Goal: Information Seeking & Learning: Learn about a topic

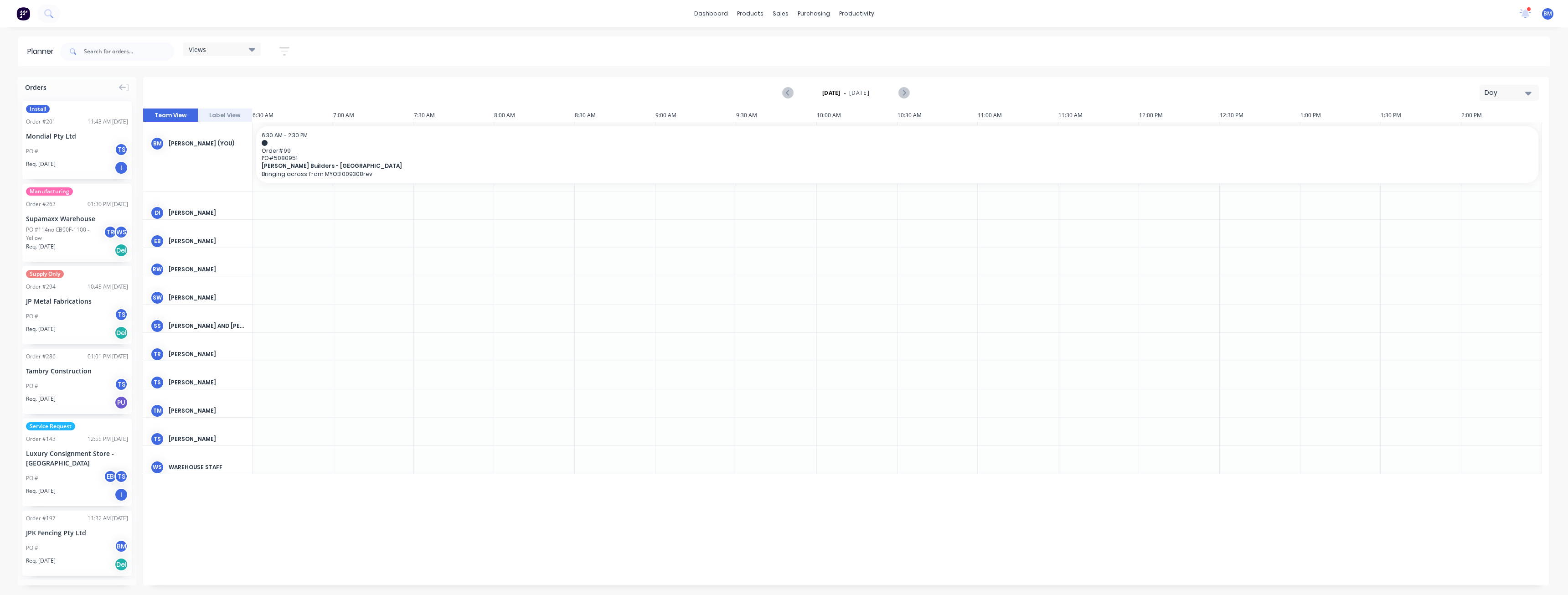
click at [1504, 88] on div "Day" at bounding box center [1506, 93] width 42 height 10
click at [1469, 154] on div "Month" at bounding box center [1493, 153] width 91 height 18
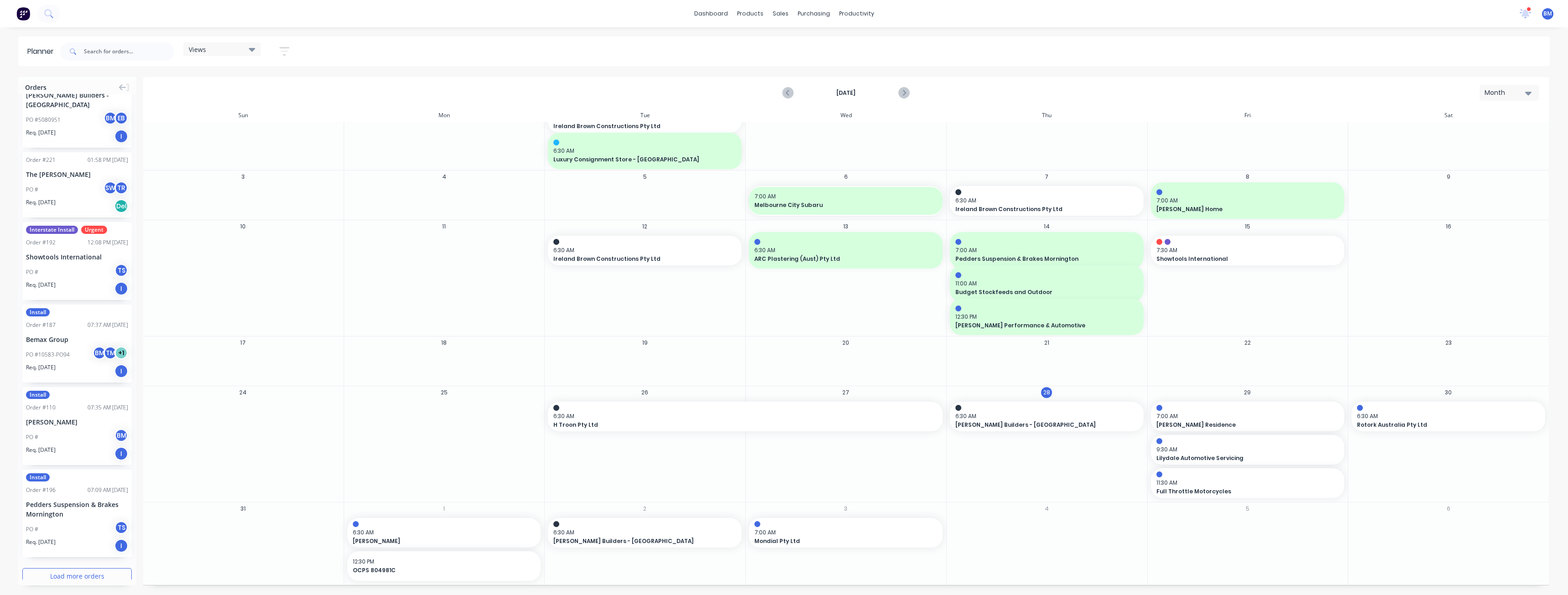
scroll to position [1163, 0]
click at [65, 565] on button "Load more orders" at bounding box center [77, 573] width 110 height 16
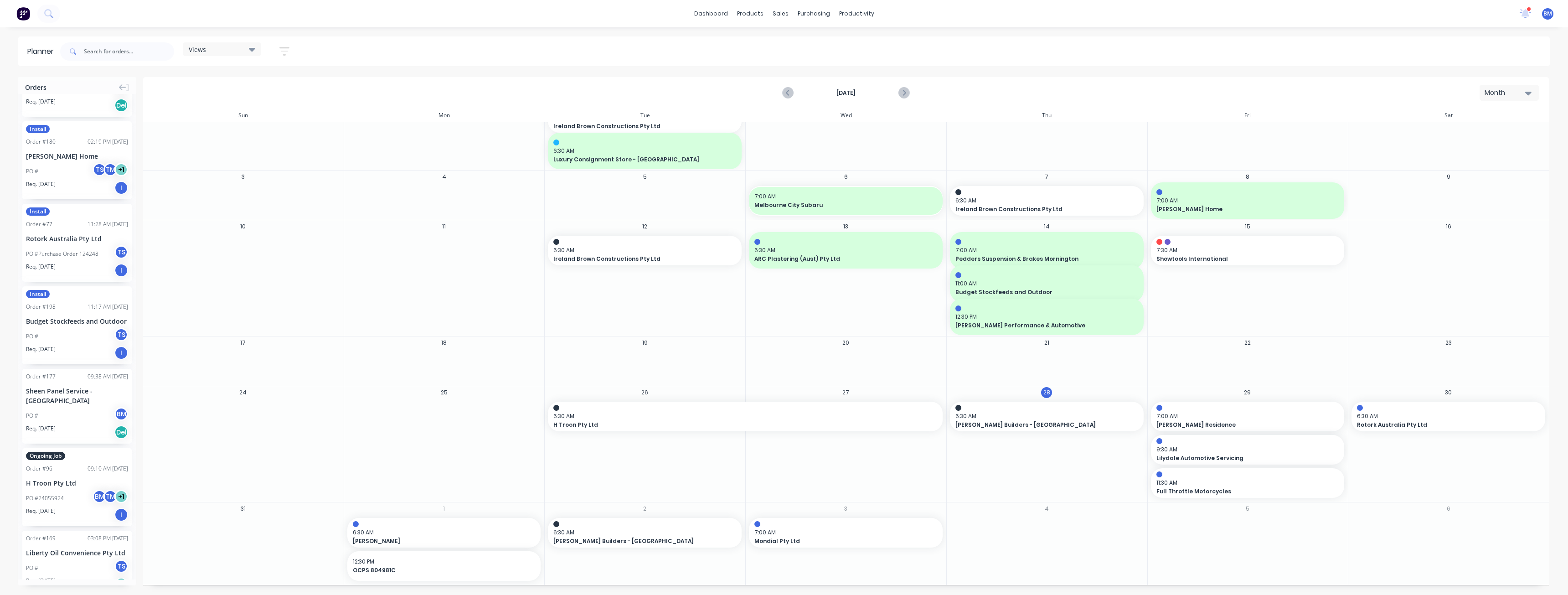
scroll to position [2621, 0]
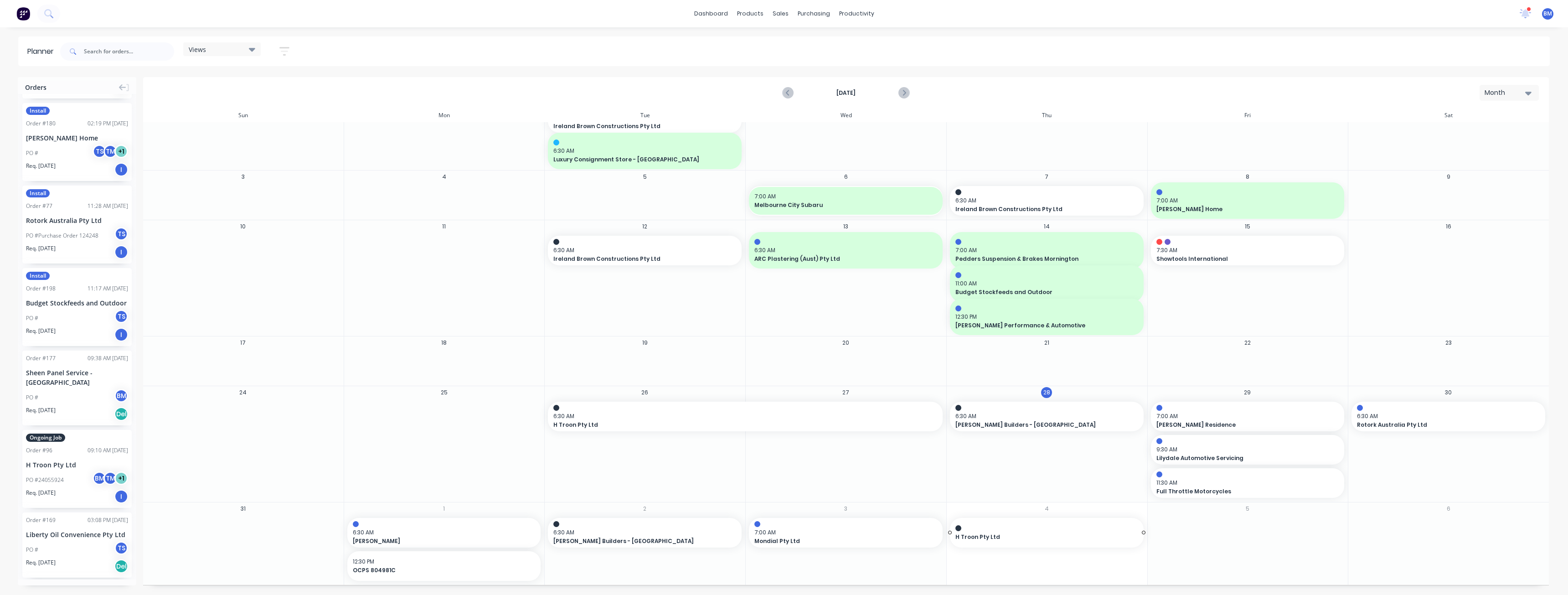
drag, startPoint x: 62, startPoint y: 437, endPoint x: 1047, endPoint y: 520, distance: 988.5
drag, startPoint x: 49, startPoint y: 449, endPoint x: 999, endPoint y: 506, distance: 951.7
click at [772, 67] on link "Materials" at bounding box center [795, 62] width 121 height 18
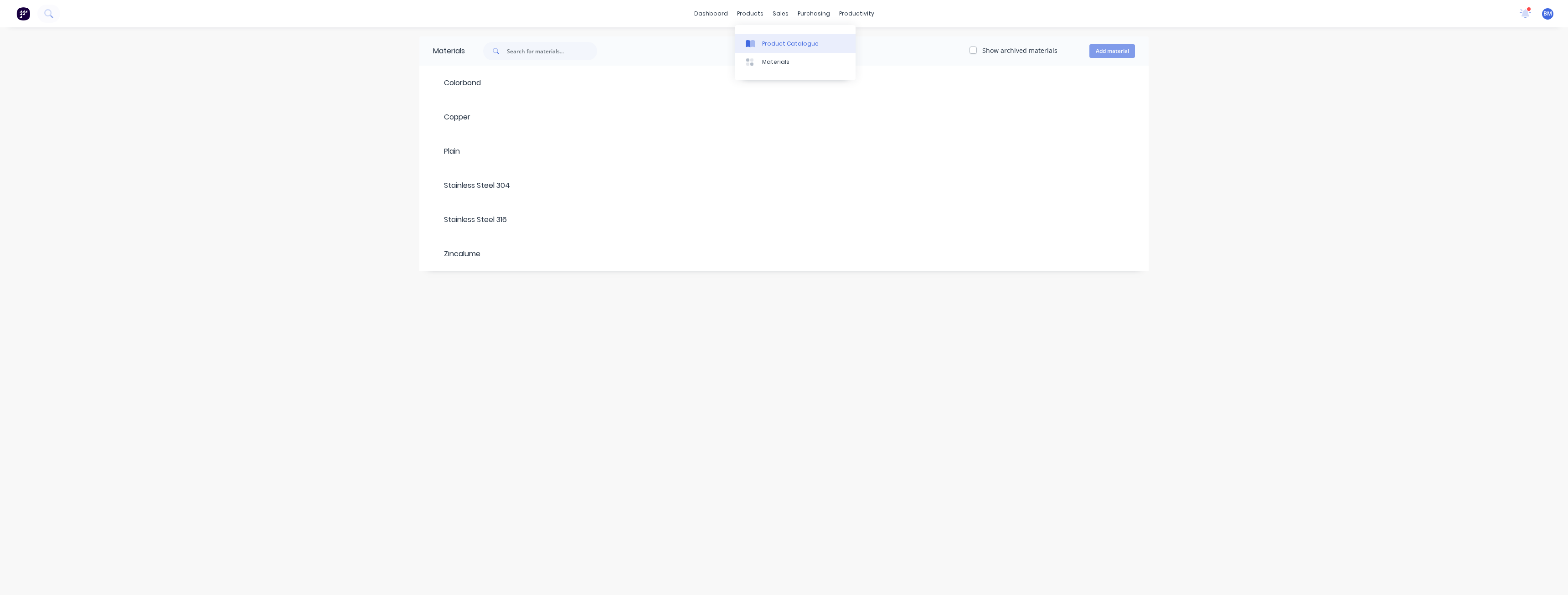
click at [771, 42] on div "Product Catalogue" at bounding box center [790, 44] width 57 height 8
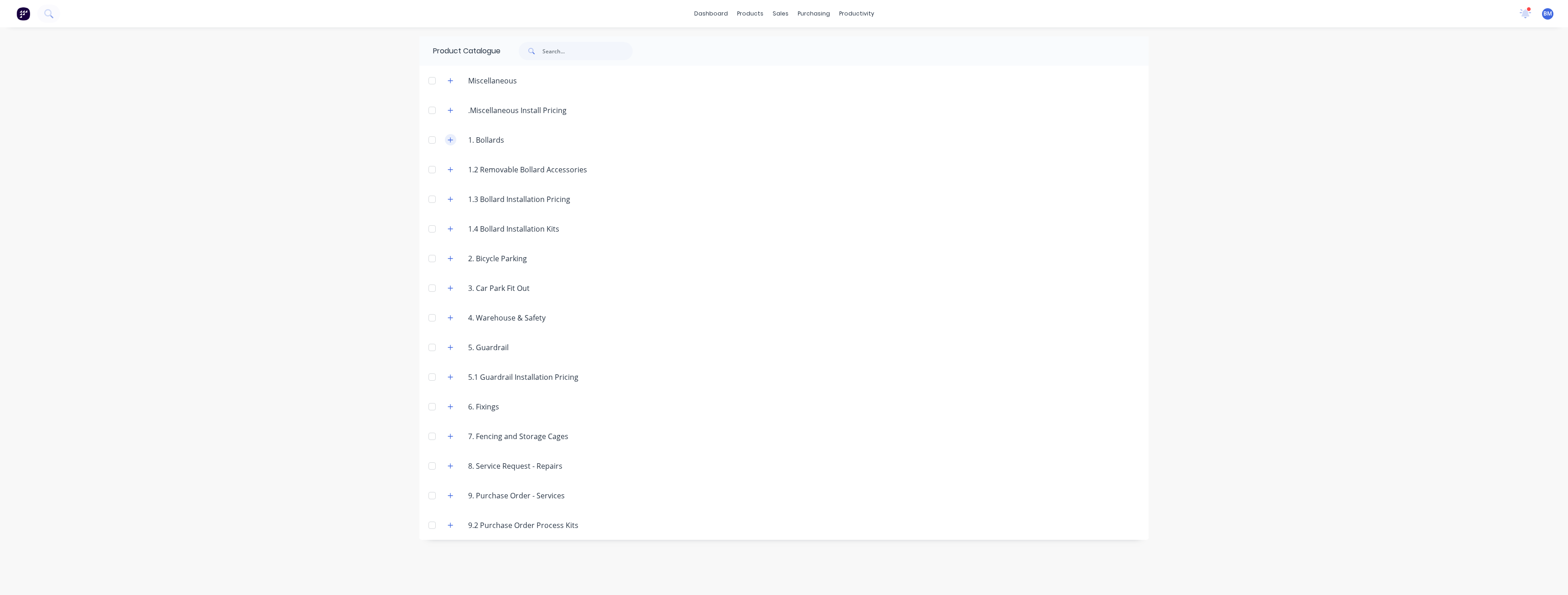
click at [452, 139] on icon "button" at bounding box center [450, 139] width 5 height 5
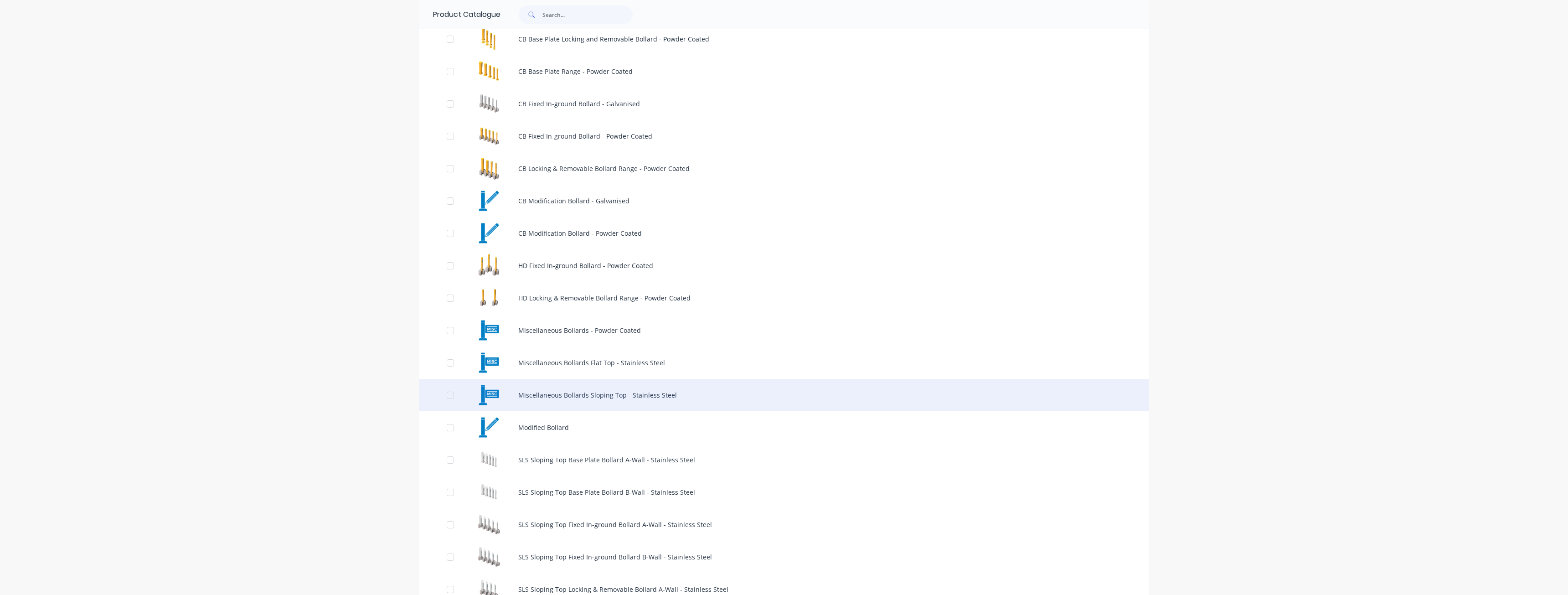
scroll to position [183, 0]
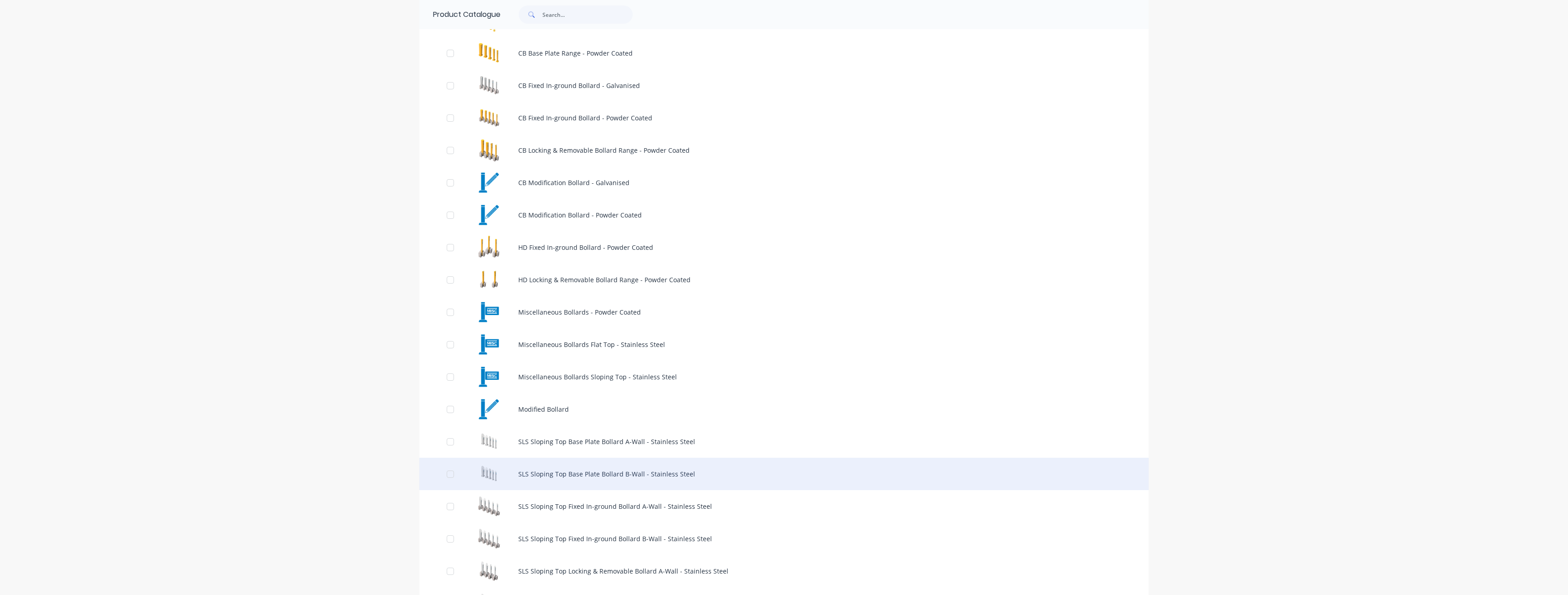
click at [550, 467] on div "SLS Sloping Top Base Plate Bollard B-Wall - Stainless Steel" at bounding box center [784, 473] width 729 height 32
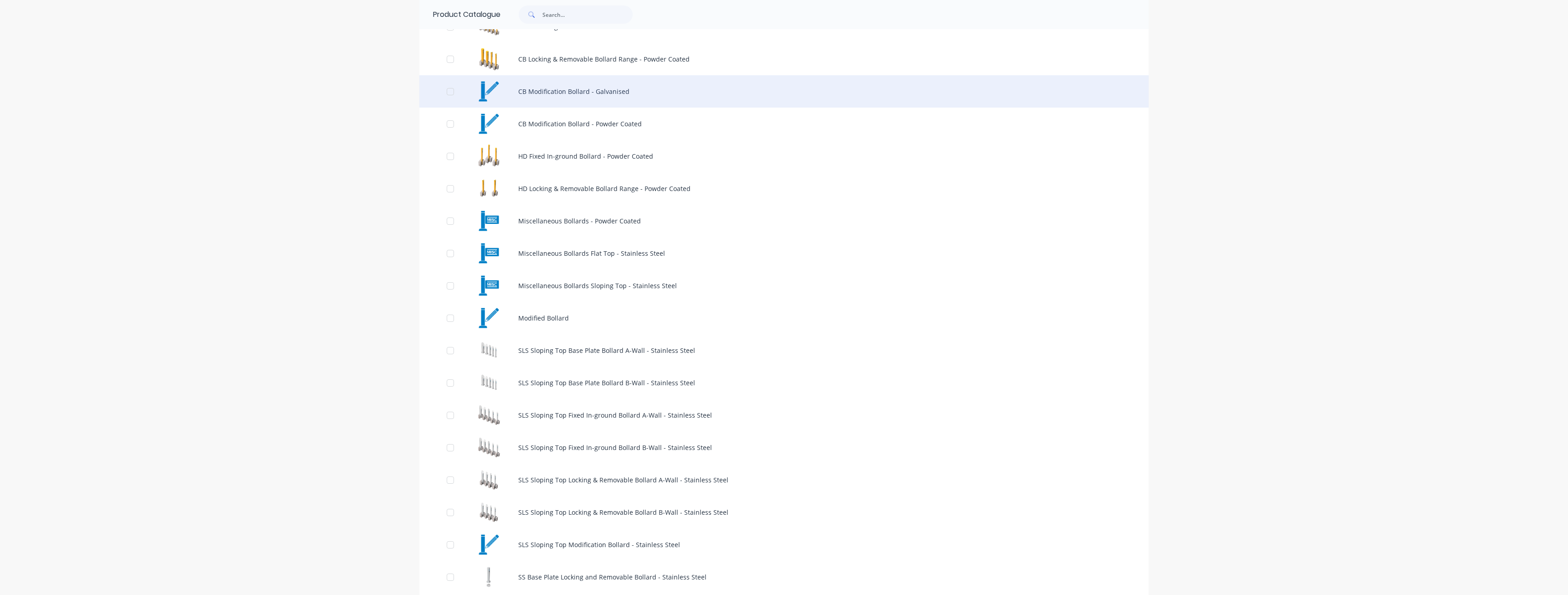
scroll to position [319, 0]
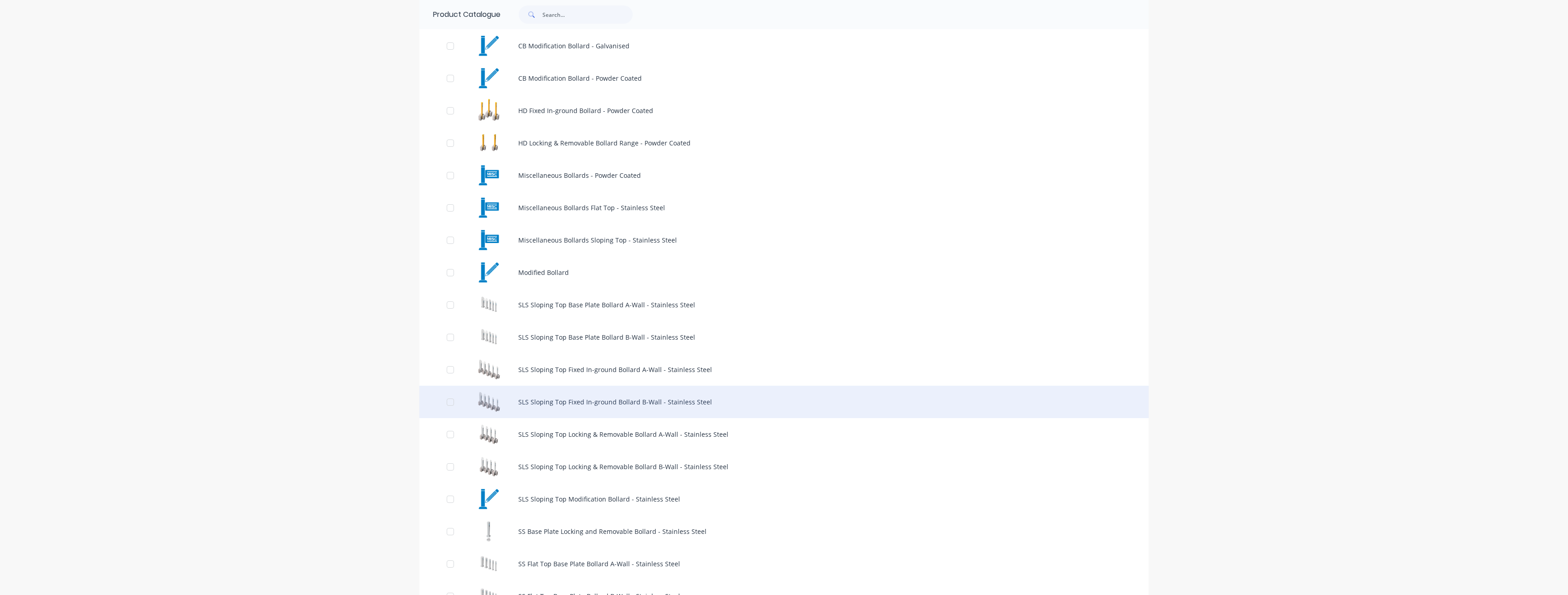
click at [591, 399] on div "SLS Sloping Top Fixed In-ground Bollard B-Wall - Stainless Steel" at bounding box center [784, 401] width 729 height 32
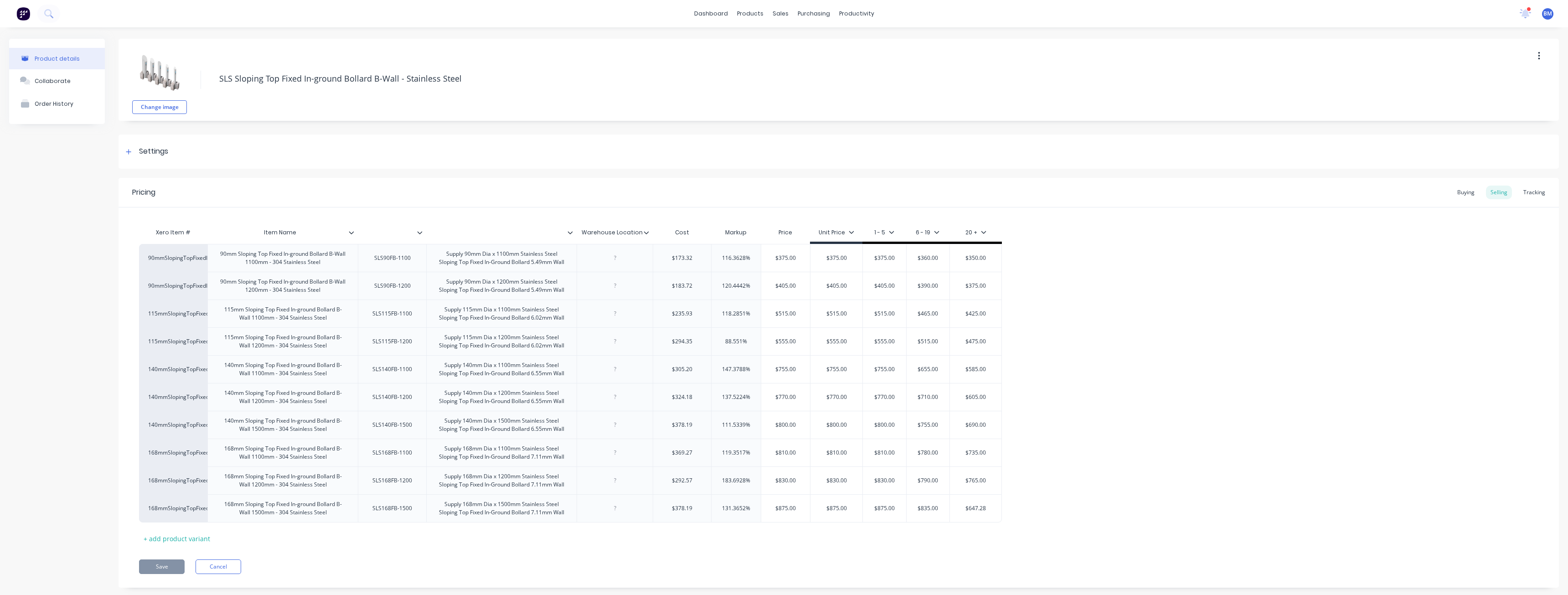
type textarea "x"
type input "$515.00"
click at [885, 313] on input "$515.00" at bounding box center [884, 313] width 46 height 8
click at [866, 312] on input "$515.00" at bounding box center [884, 313] width 46 height 8
click at [900, 312] on input "$515.00" at bounding box center [884, 313] width 46 height 8
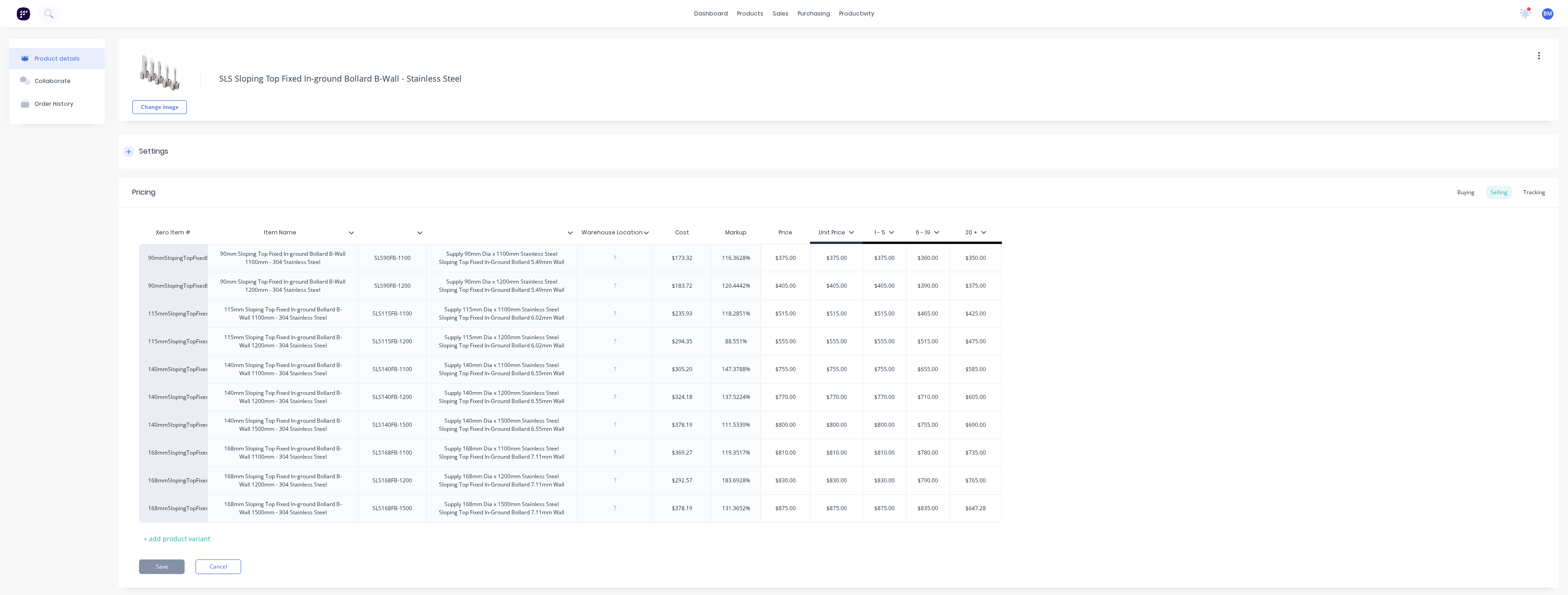
click at [127, 152] on icon at bounding box center [128, 152] width 6 height 6
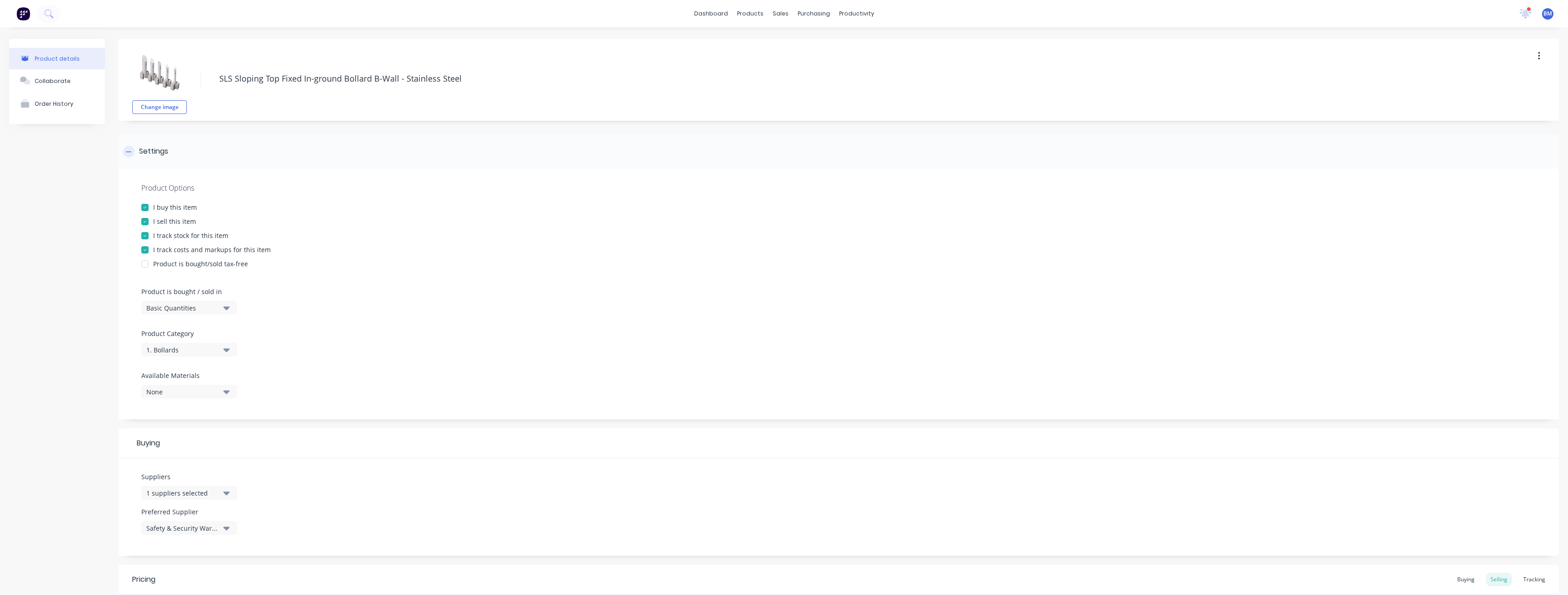
click at [127, 152] on icon at bounding box center [128, 152] width 6 height 6
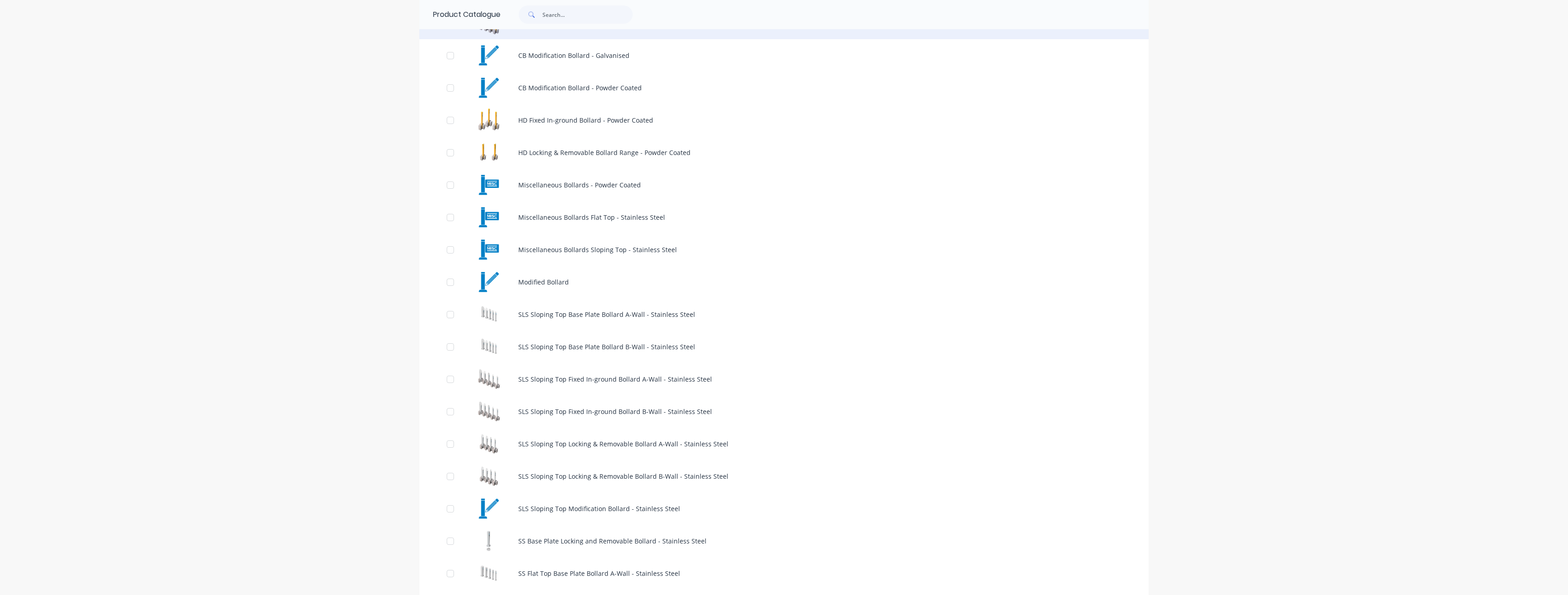
scroll to position [319, 0]
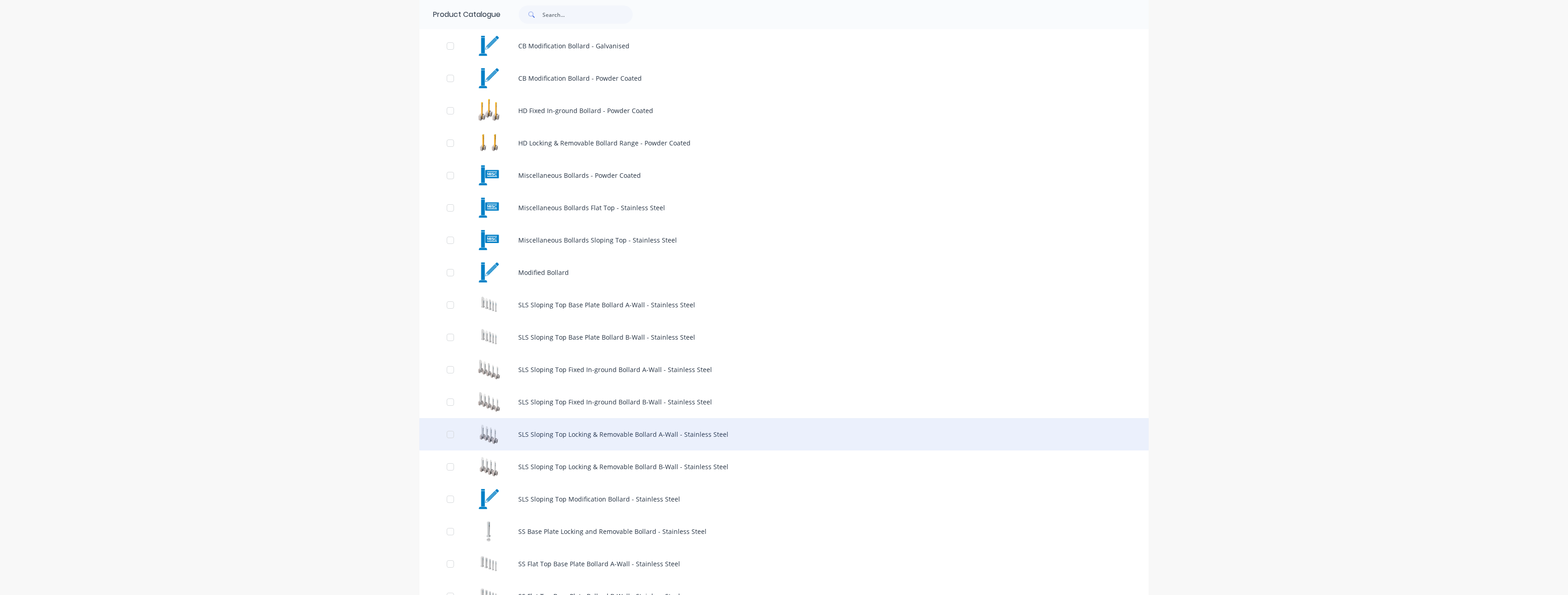
click at [564, 431] on div "SLS Sloping Top Locking & Removable Bollard A-Wall - Stainless Steel" at bounding box center [784, 434] width 729 height 32
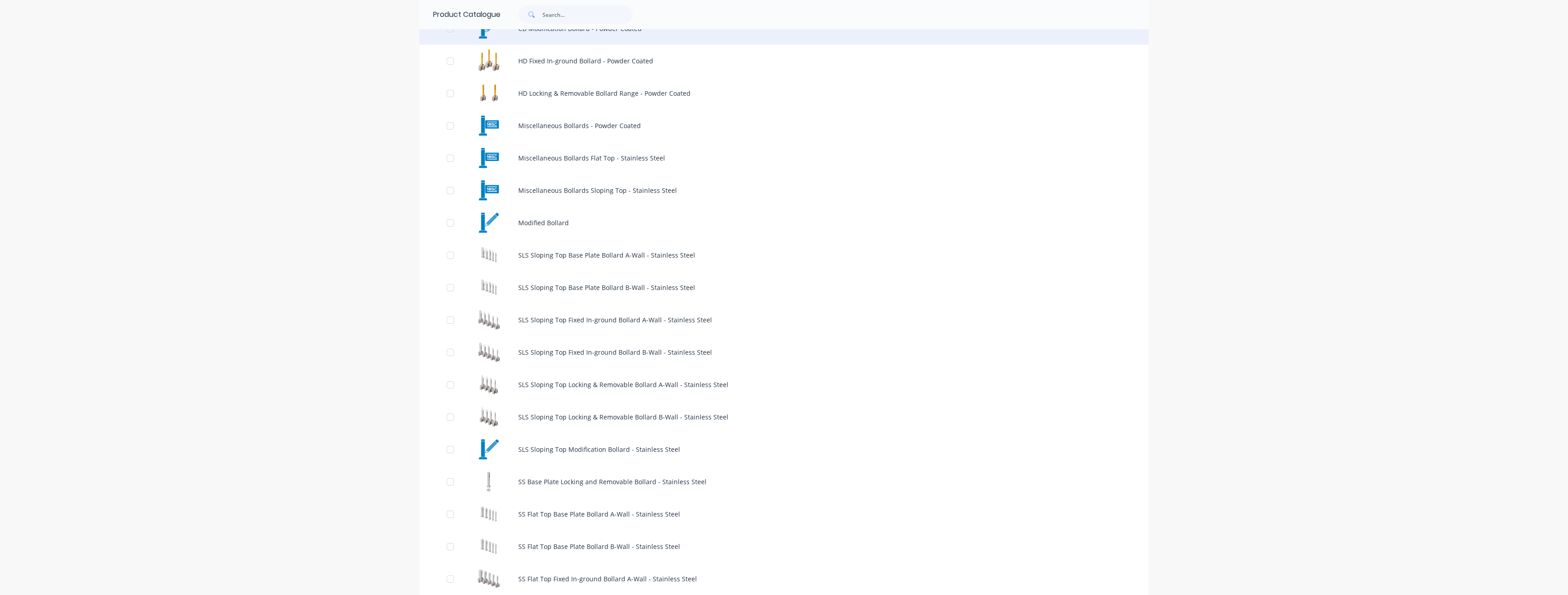
scroll to position [410, 0]
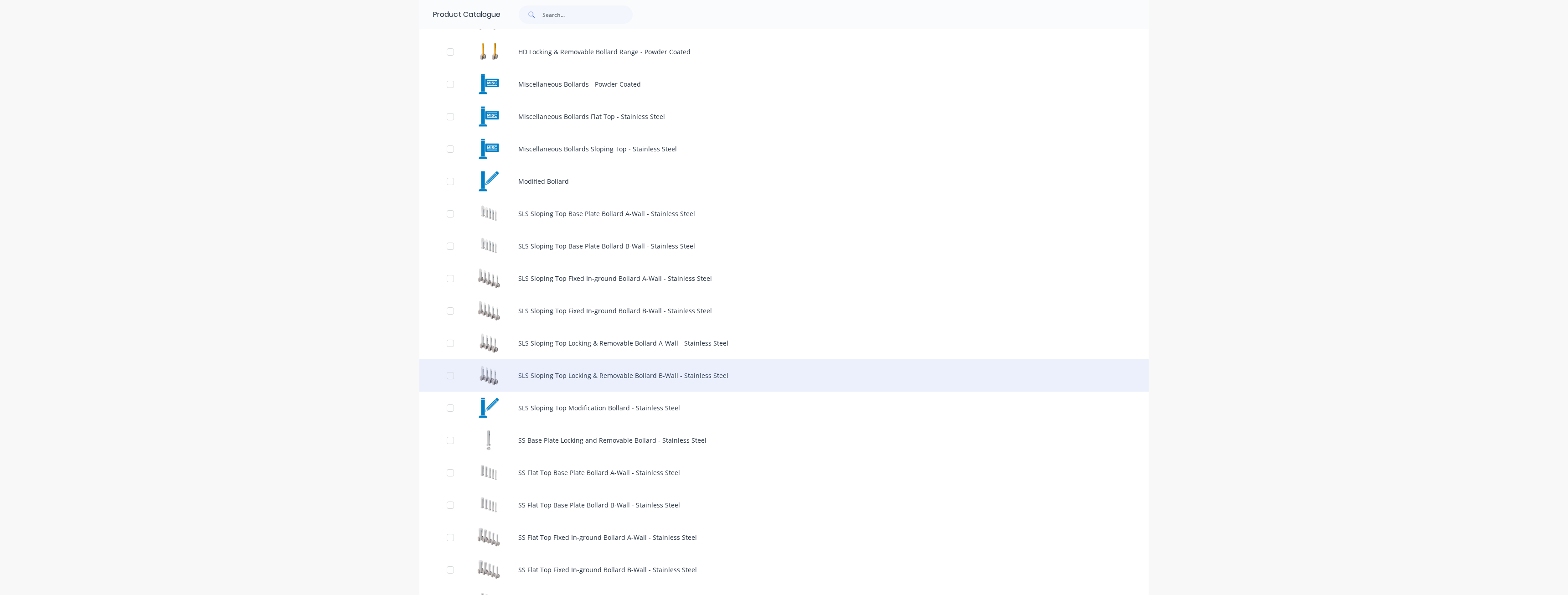
click at [549, 376] on div "SLS Sloping Top Locking & Removable Bollard B-Wall - Stainless Steel" at bounding box center [784, 375] width 729 height 32
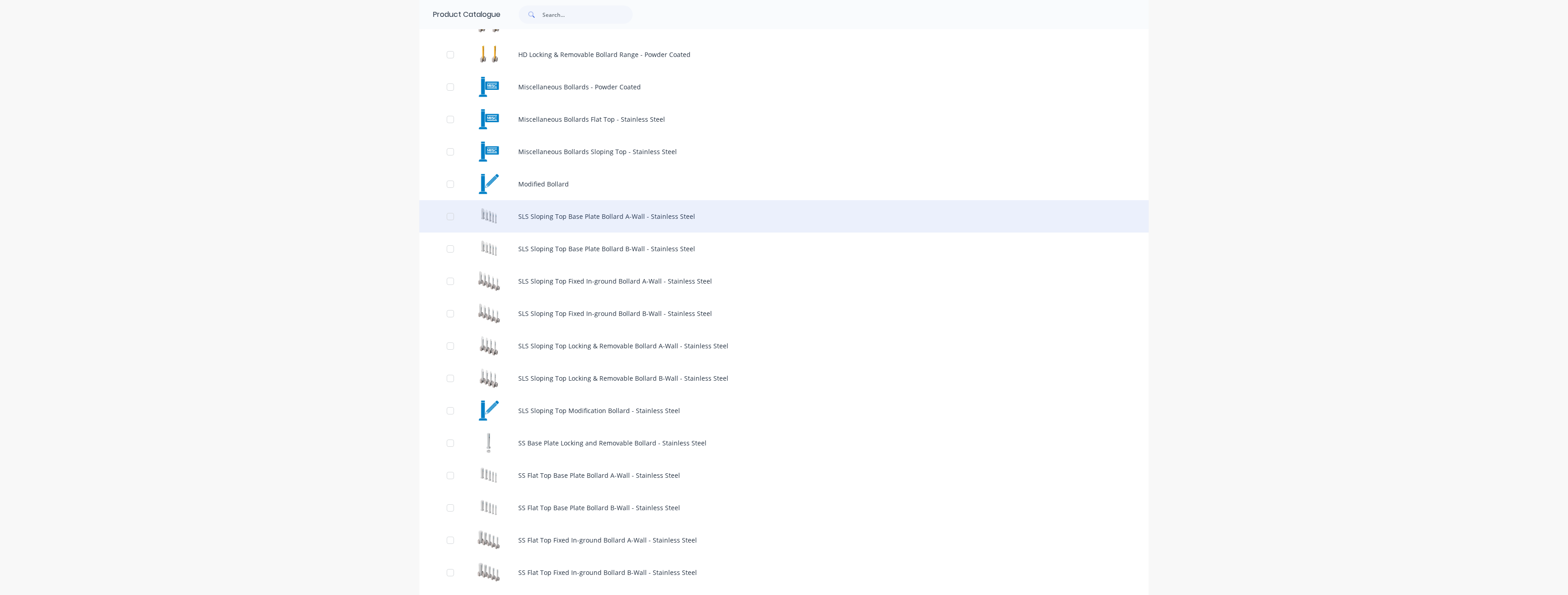
scroll to position [410, 0]
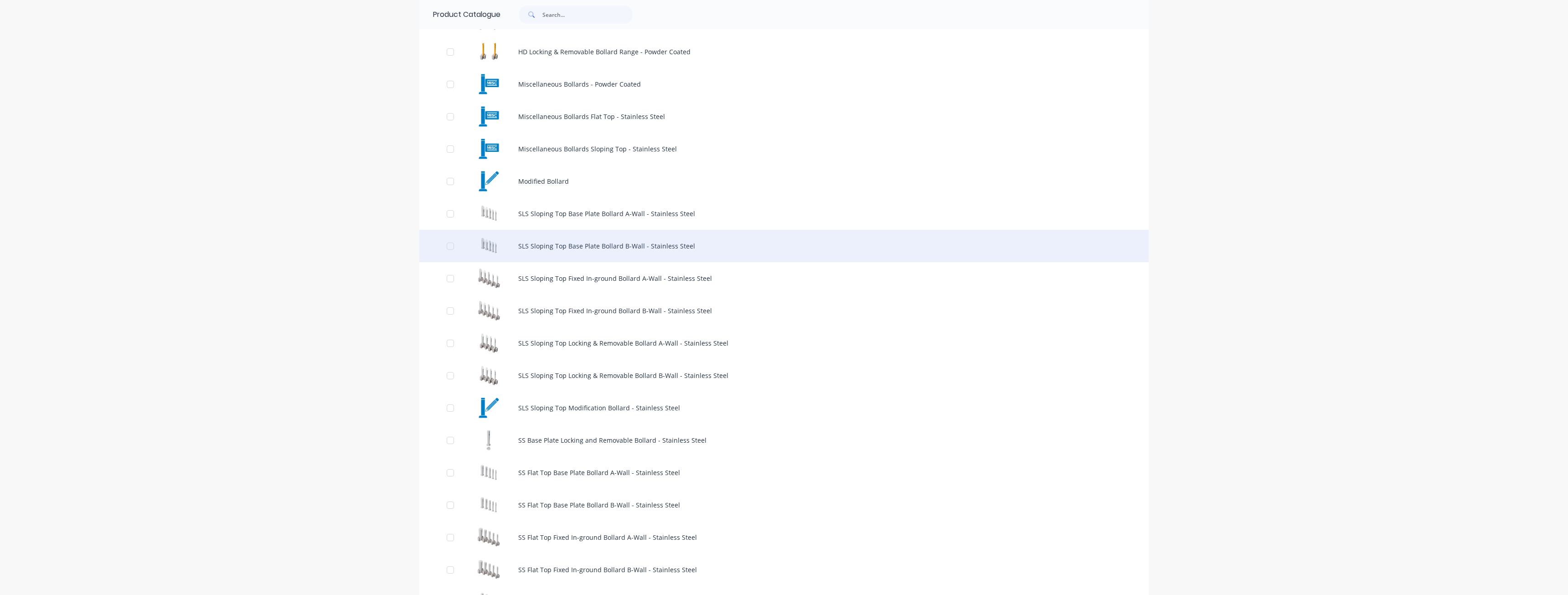
click at [563, 243] on div "SLS Sloping Top Base Plate Bollard B-Wall - Stainless Steel" at bounding box center [784, 246] width 729 height 32
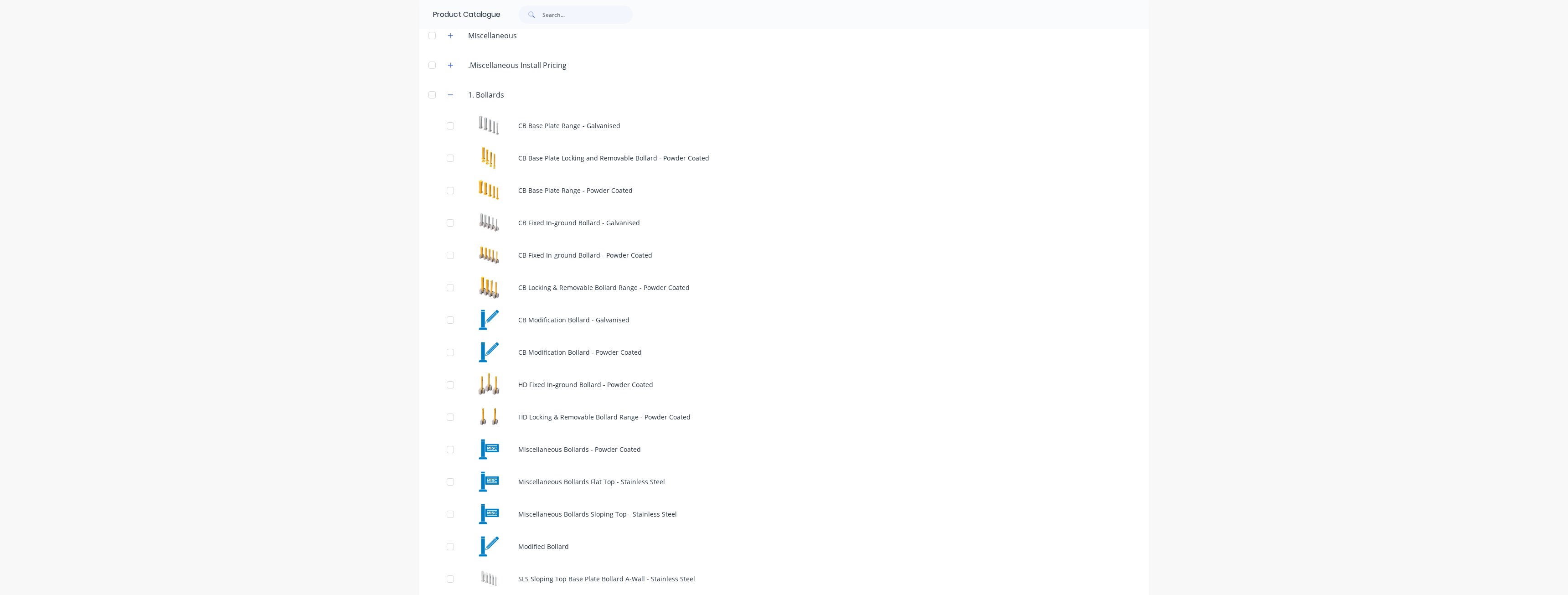
scroll to position [46, 0]
click at [448, 96] on icon "button" at bounding box center [450, 94] width 6 height 6
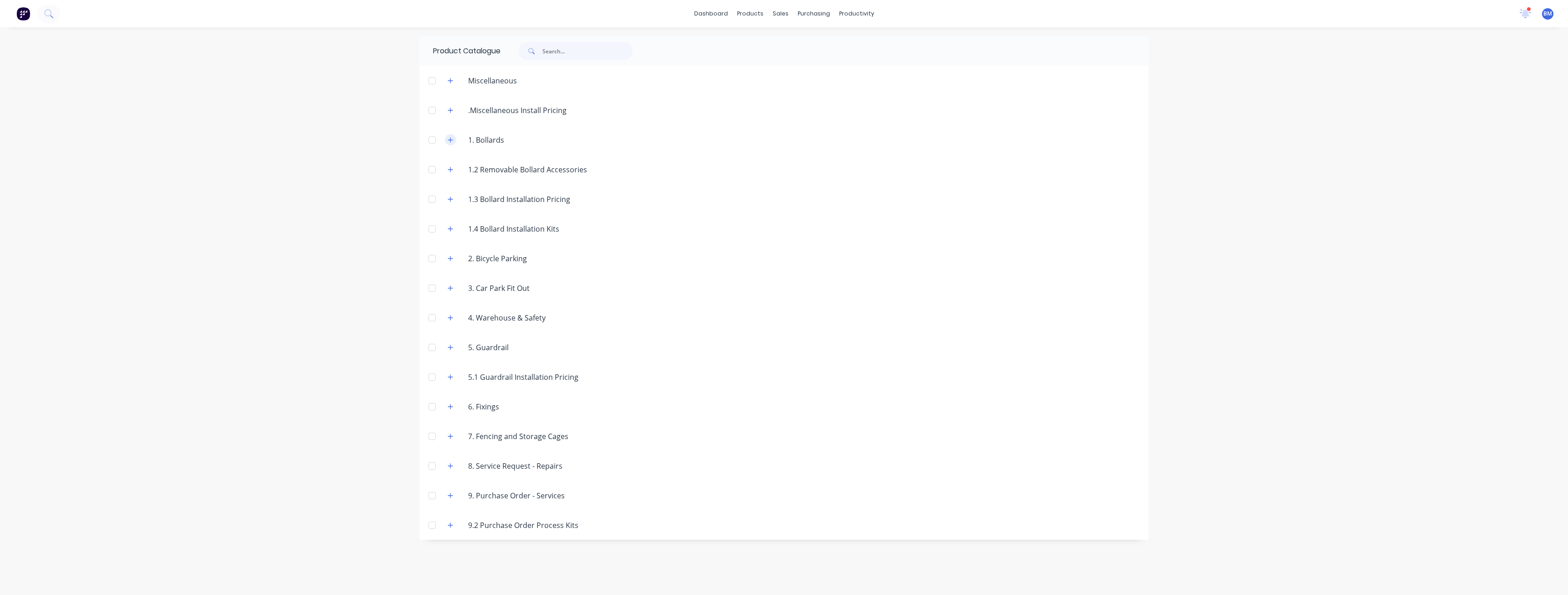
scroll to position [0, 0]
click at [449, 137] on icon "button" at bounding box center [450, 140] width 6 height 6
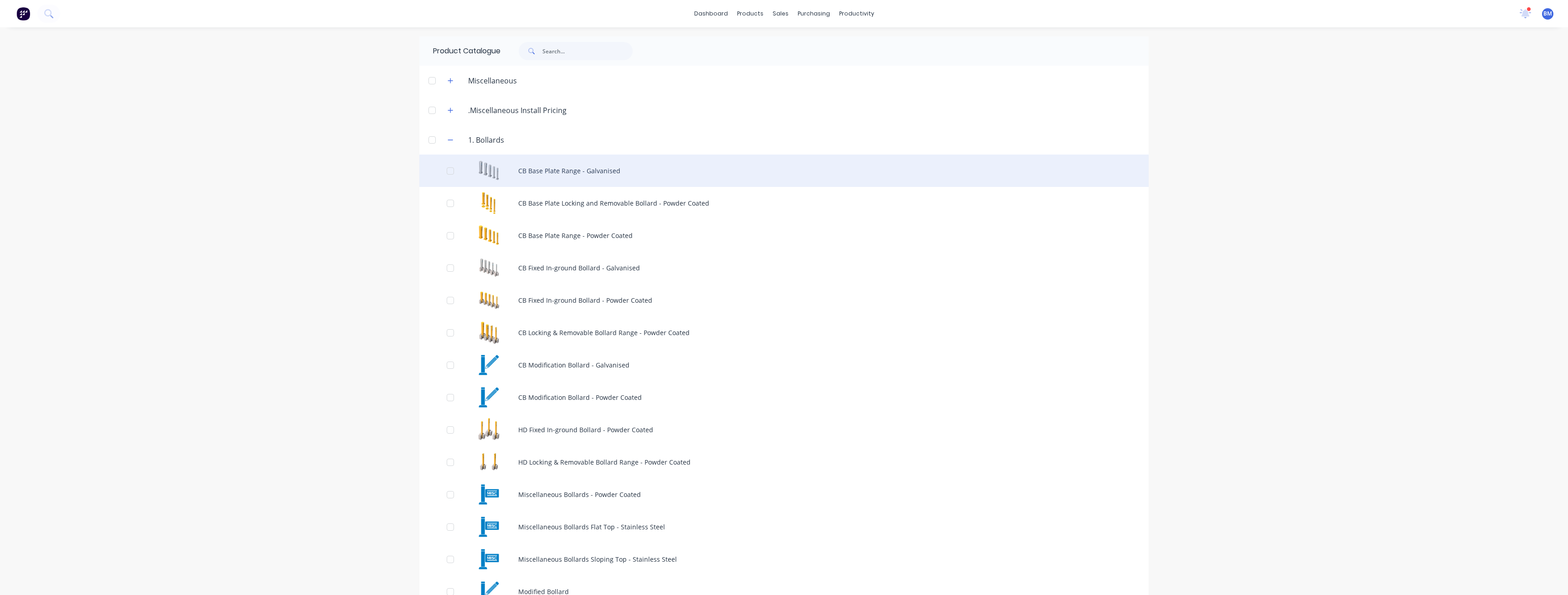
click at [557, 169] on div "CB Base Plate Range - Galvanised" at bounding box center [784, 171] width 729 height 32
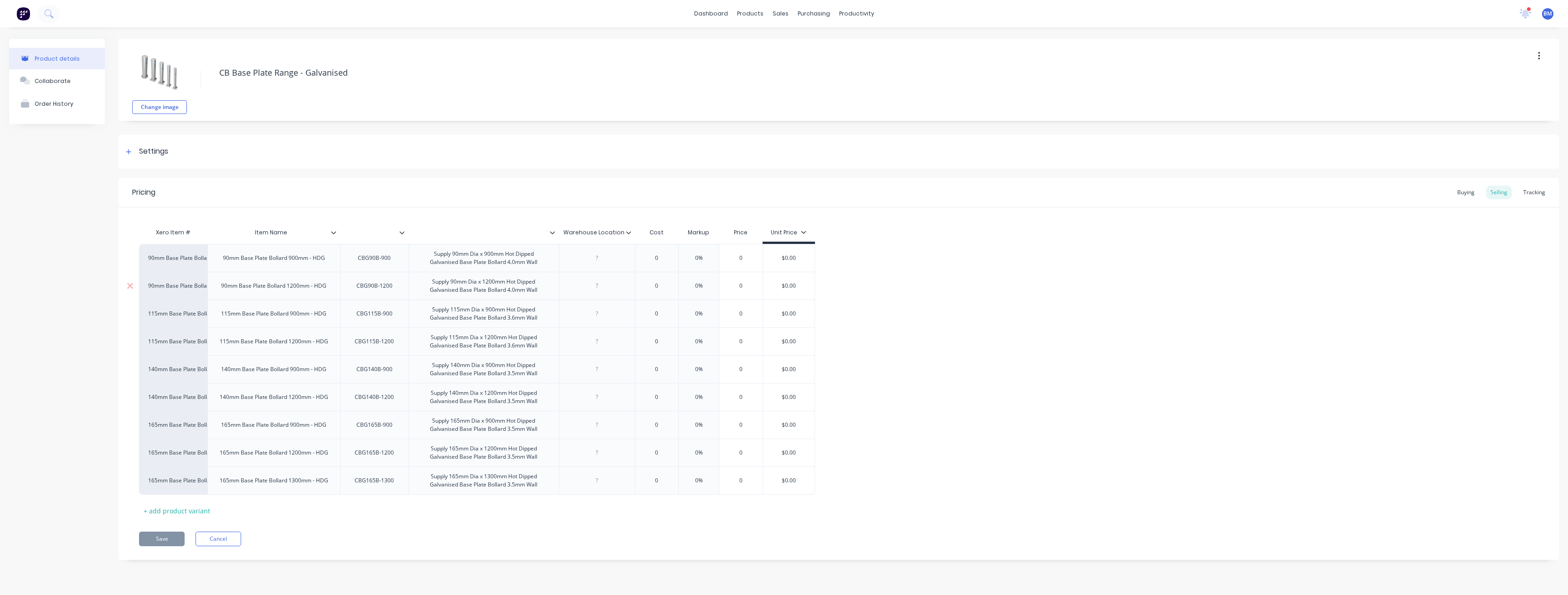
type textarea "x"
type input "$0.00"
click at [787, 424] on input "$0.00" at bounding box center [789, 424] width 51 height 8
click at [905, 295] on div "90mm Base Plate Bollard 900mm - HDG 90mm Base Plate Bollard 900mm - HDG CBG90B-…" at bounding box center [839, 368] width 1400 height 251
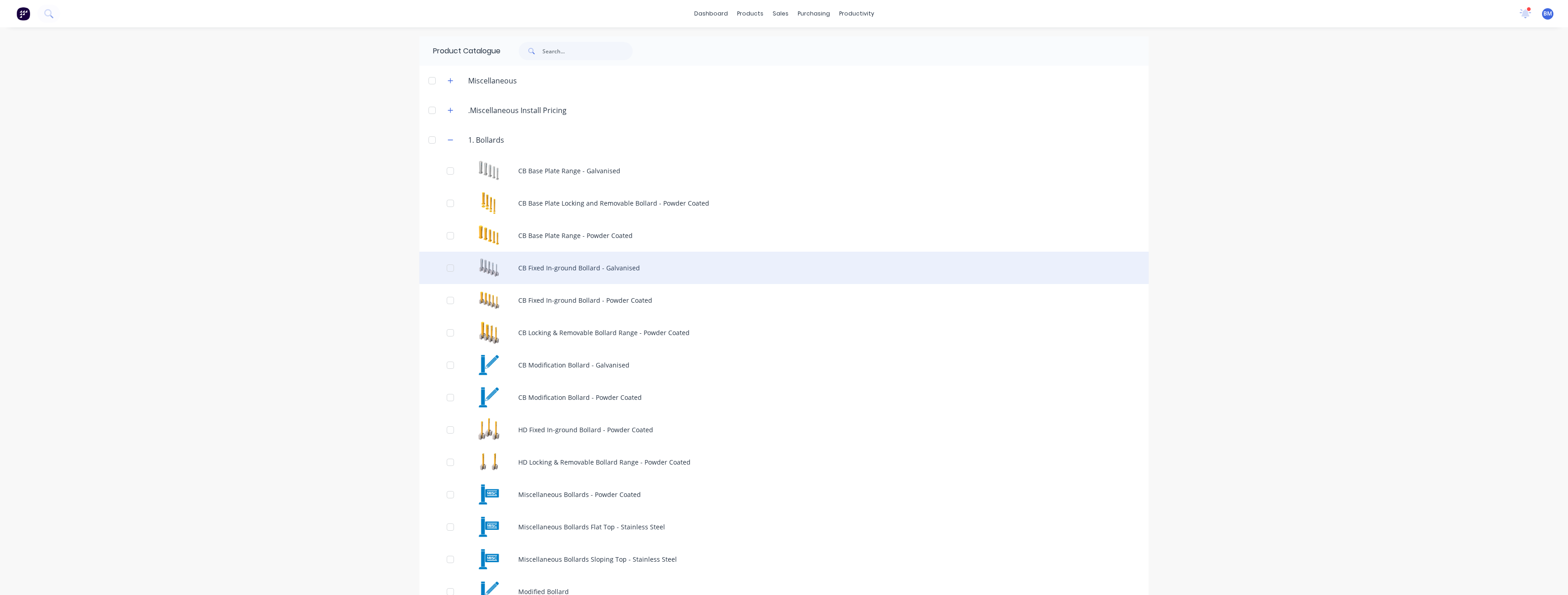
click at [566, 275] on div "CB Fixed In-ground Bollard - Galvanised" at bounding box center [784, 267] width 729 height 32
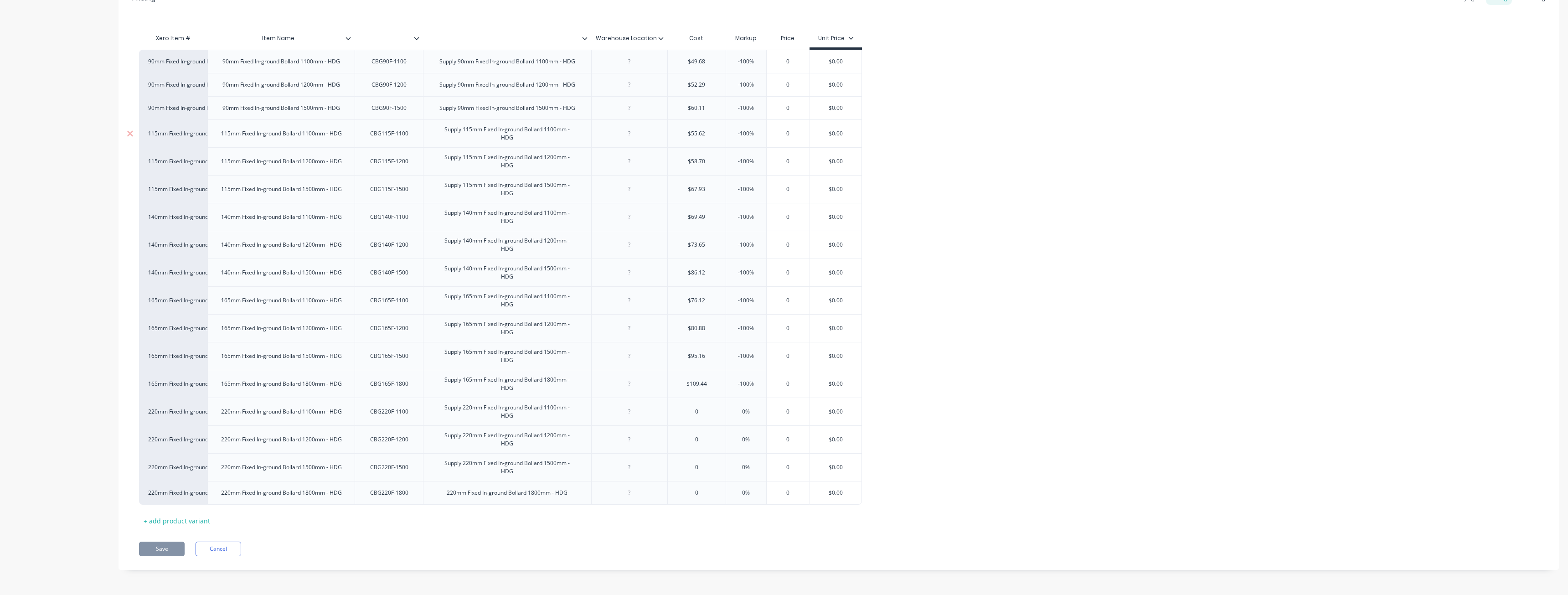
scroll to position [207, 0]
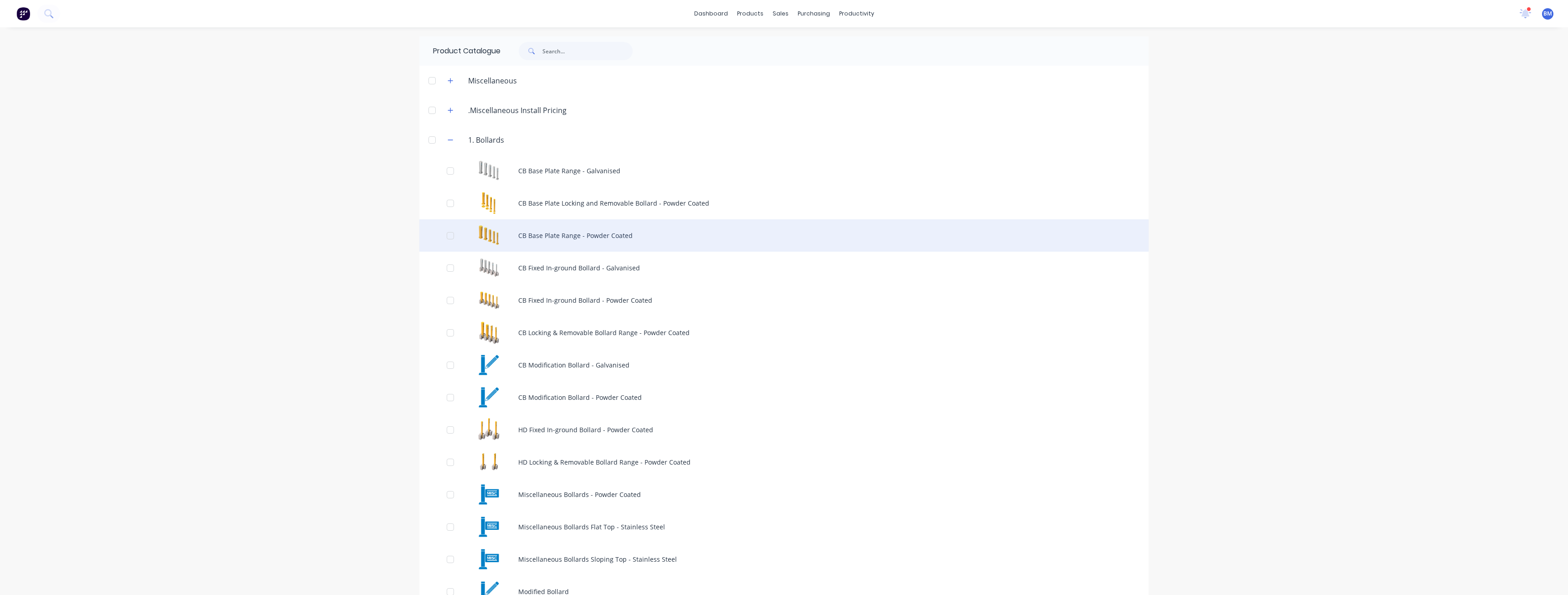
click at [549, 228] on div "CB Base Plate Range - Powder Coated" at bounding box center [784, 235] width 729 height 32
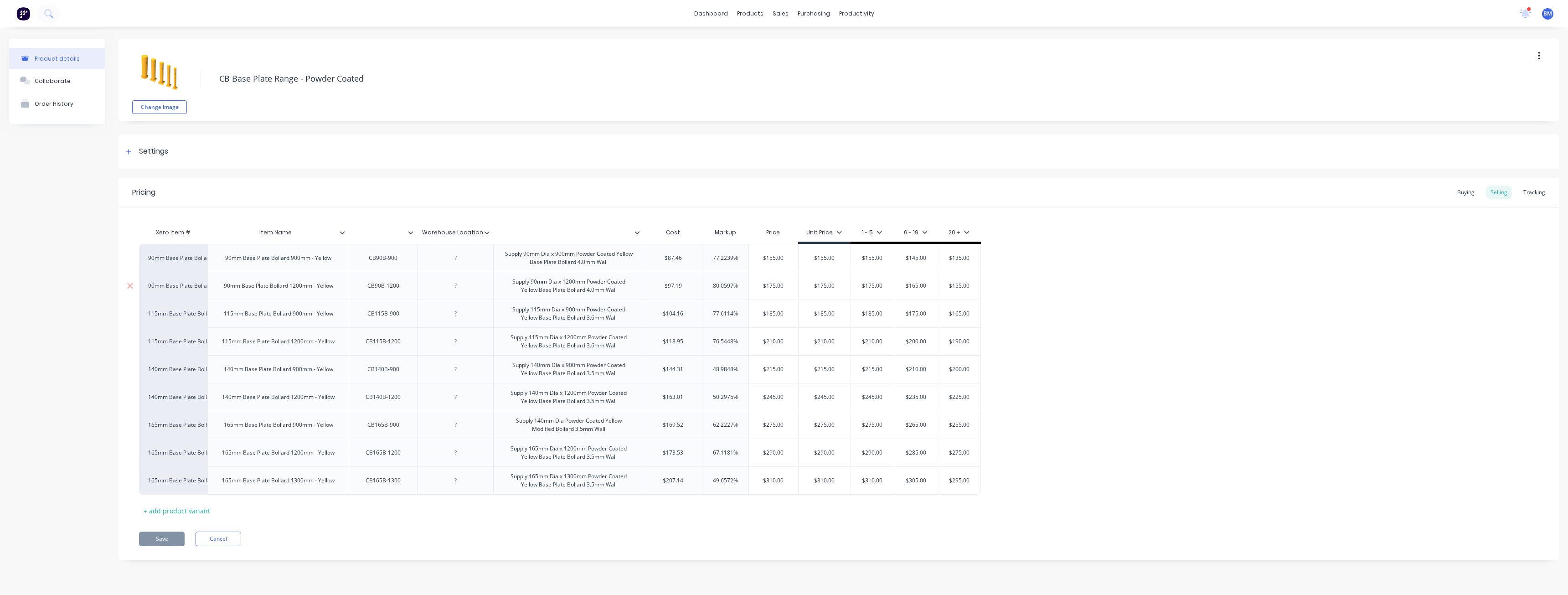
type textarea "x"
